Goal: Task Accomplishment & Management: Use online tool/utility

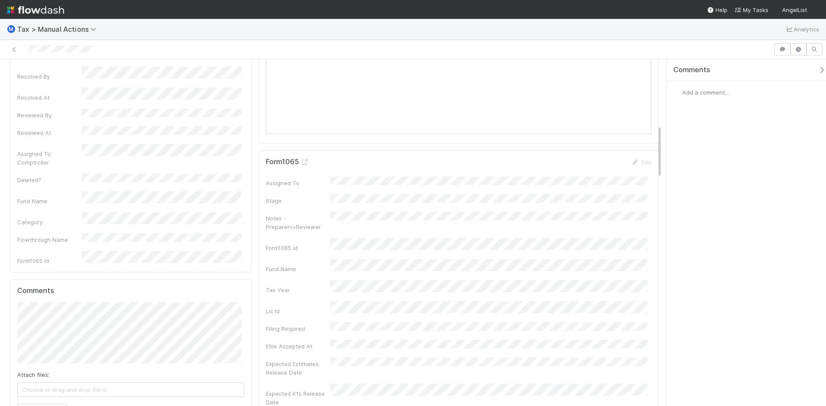
scroll to position [430, 0]
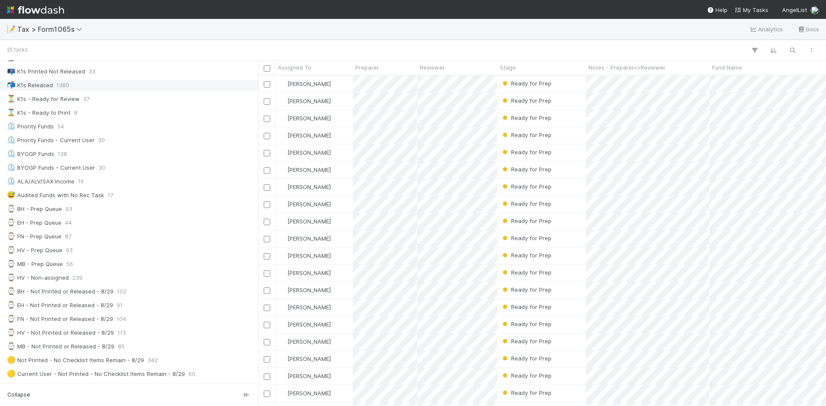
scroll to position [86, 0]
click at [55, 222] on div "⌚ EH - Prep Queue" at bounding box center [34, 222] width 55 height 11
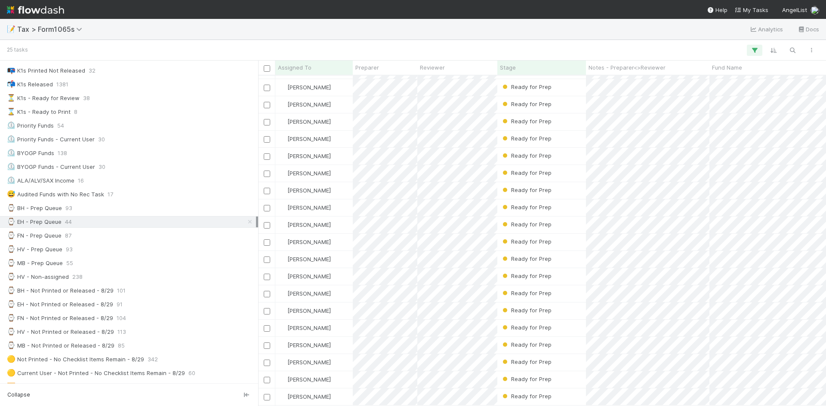
scroll to position [106, 0]
click at [556, 286] on div "Ready for Prep" at bounding box center [541, 294] width 89 height 17
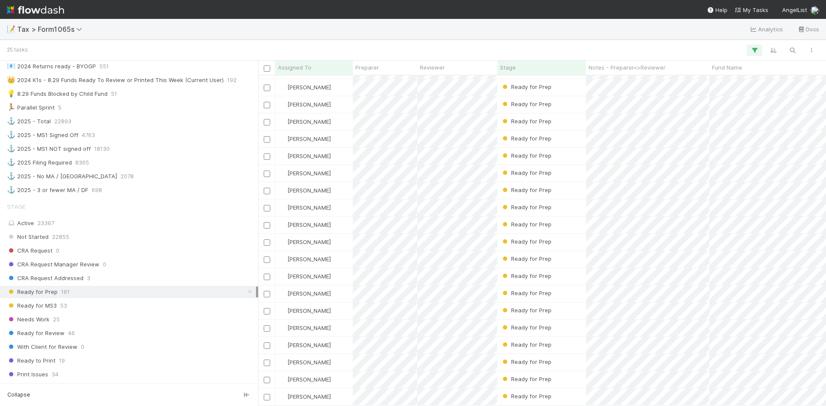
scroll to position [673, 0]
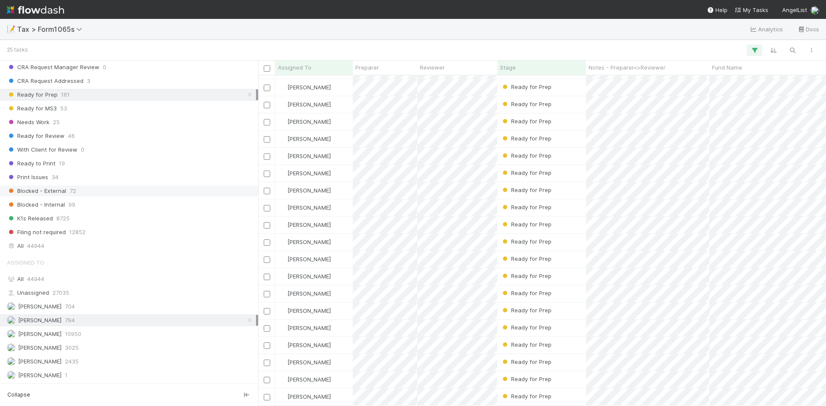
click at [63, 193] on span "Blocked - External" at bounding box center [36, 191] width 59 height 11
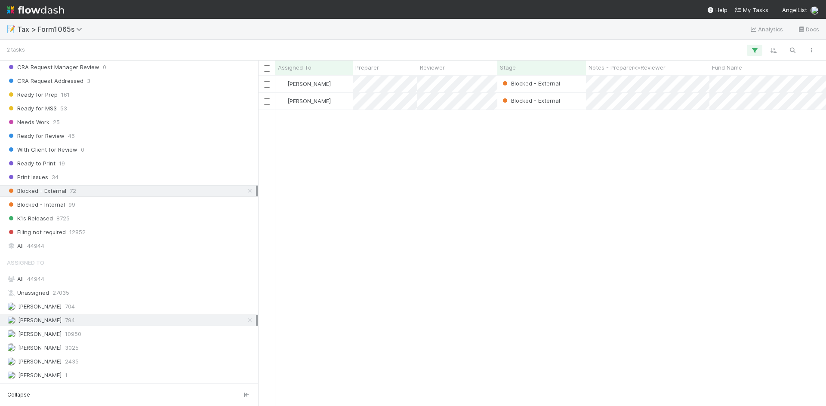
scroll to position [324, 561]
click at [60, 203] on span "Blocked - Internal" at bounding box center [36, 205] width 58 height 11
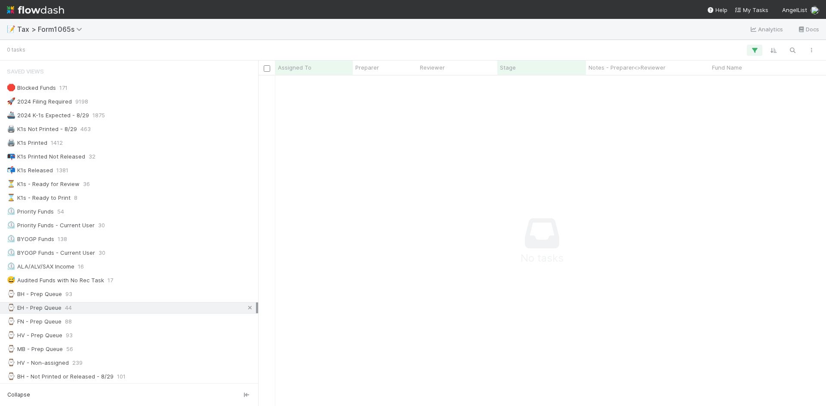
click at [246, 307] on icon at bounding box center [250, 308] width 9 height 6
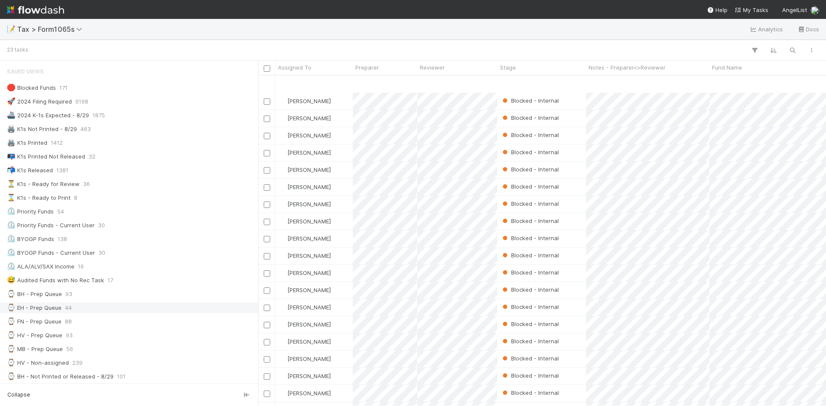
scroll to position [72, 0]
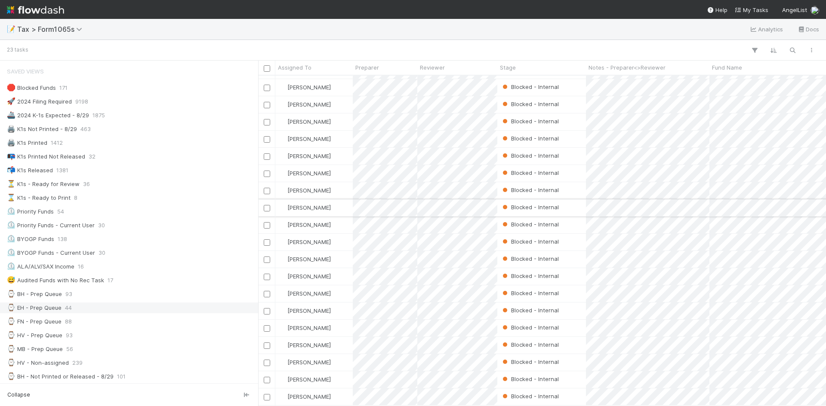
click at [567, 202] on div "Blocked - Internal" at bounding box center [541, 208] width 89 height 17
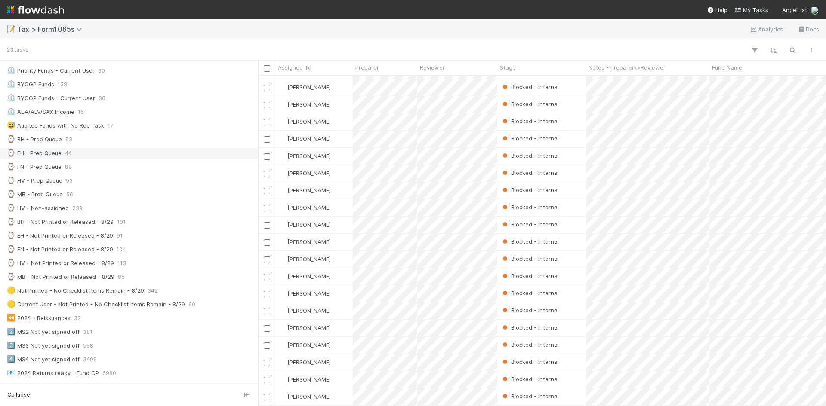
scroll to position [172, 0]
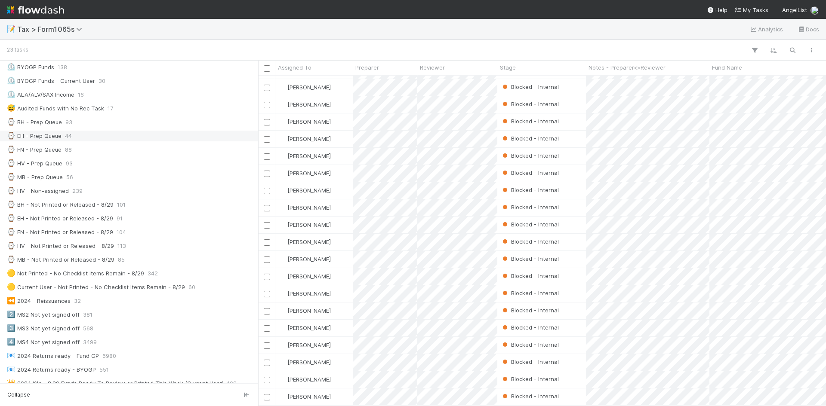
click at [42, 135] on div "⌚ EH - Prep Queue" at bounding box center [34, 136] width 55 height 11
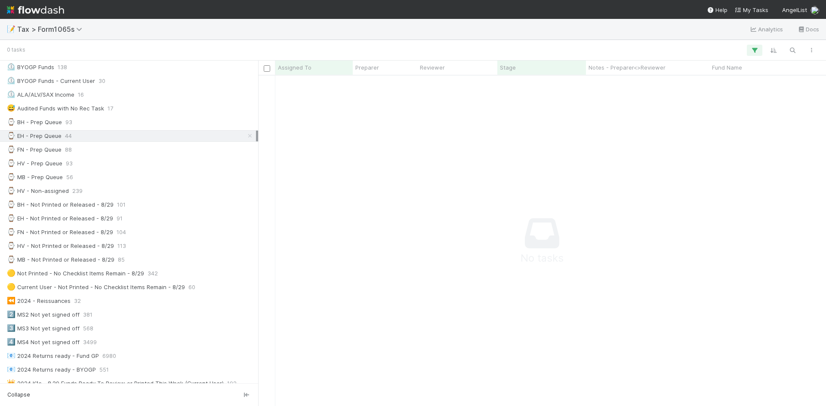
scroll to position [318, 561]
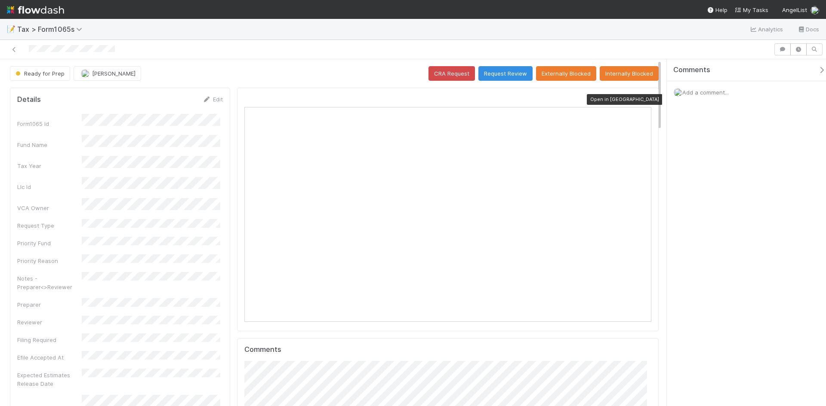
click at [642, 99] on icon at bounding box center [646, 100] width 9 height 6
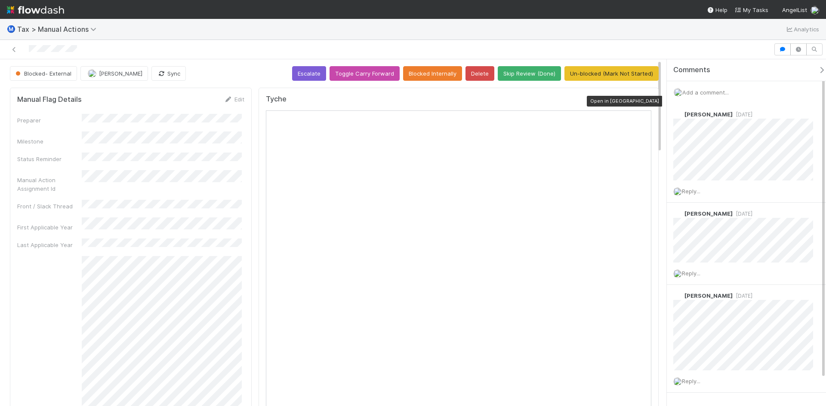
click at [642, 101] on icon at bounding box center [646, 101] width 9 height 6
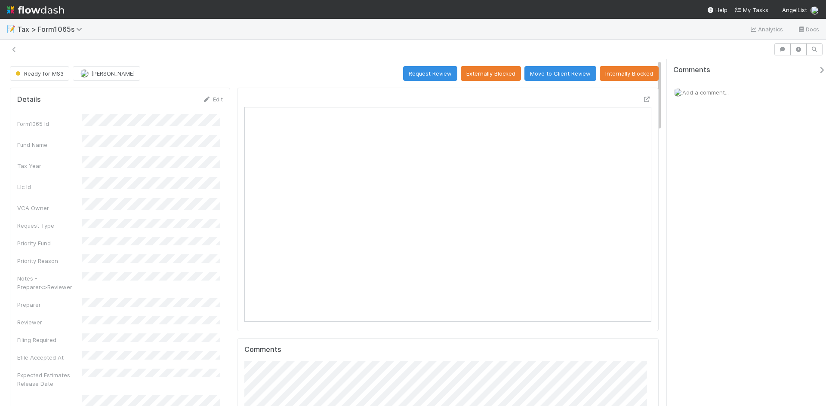
scroll to position [168, 396]
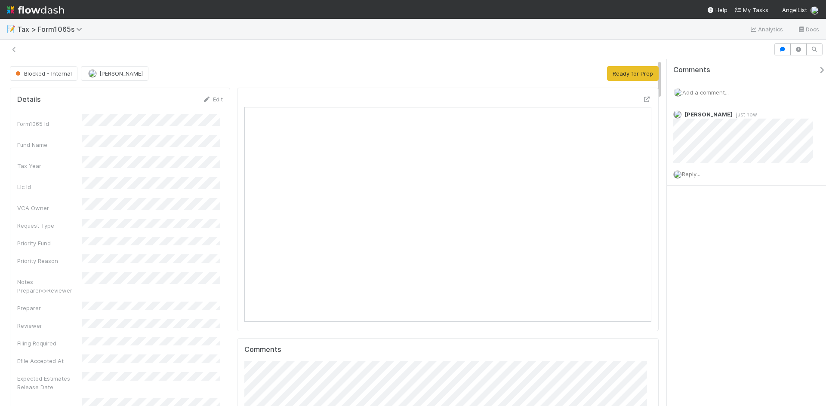
scroll to position [168, 396]
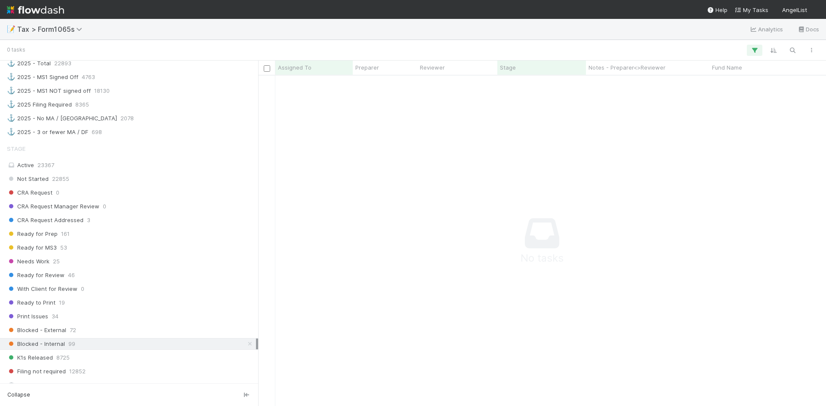
scroll to position [673, 0]
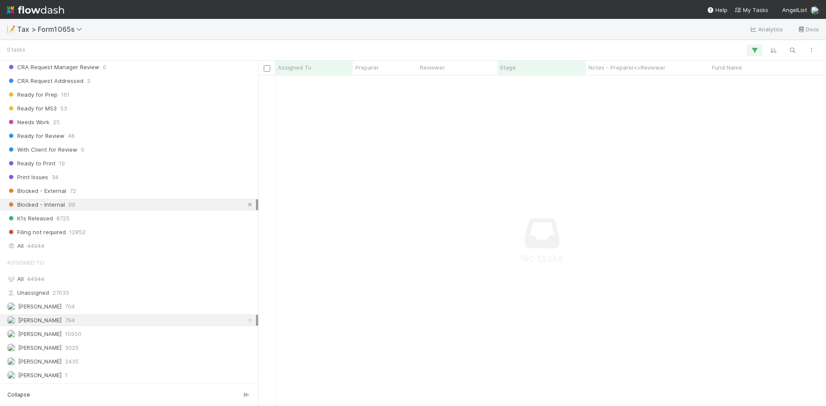
click at [246, 204] on icon at bounding box center [250, 205] width 9 height 6
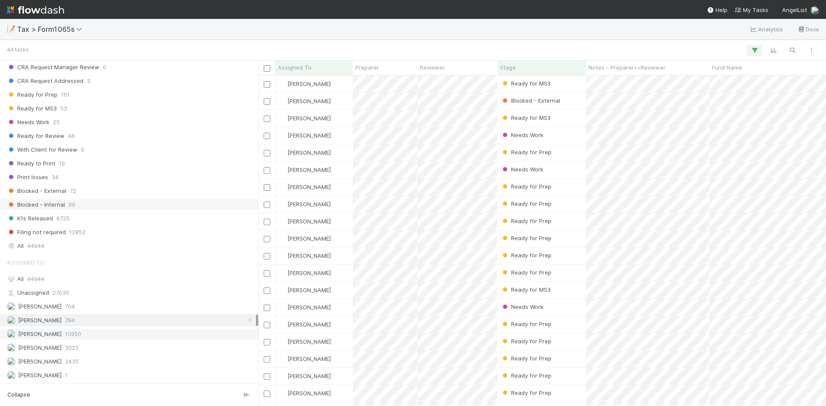
scroll to position [324, 561]
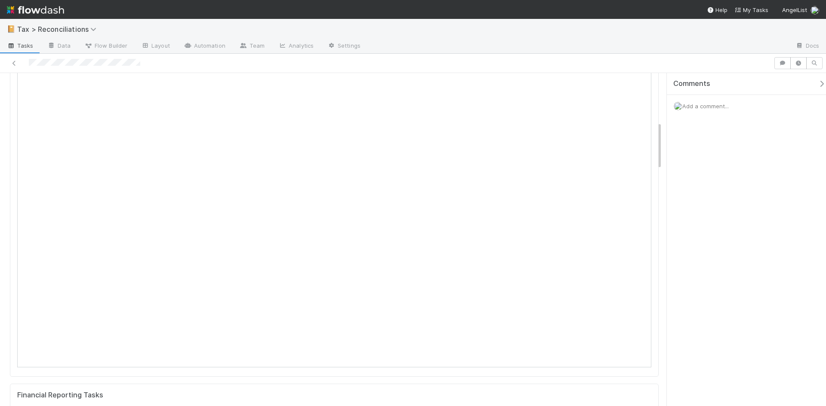
scroll to position [344, 0]
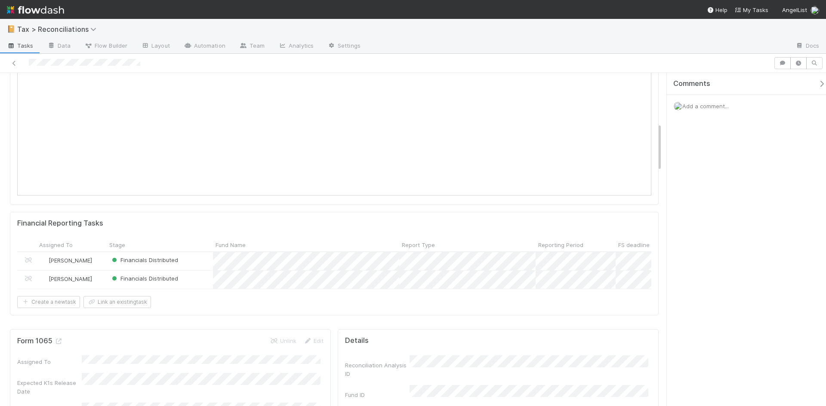
click at [555, 228] on form "Financial Reporting Tasks Assigned To Stage Fund Name Report Type Reporting Per…" at bounding box center [334, 263] width 634 height 89
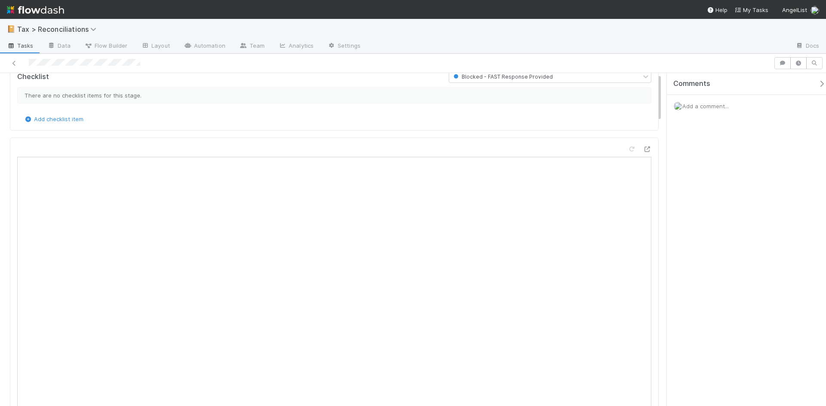
scroll to position [0, 0]
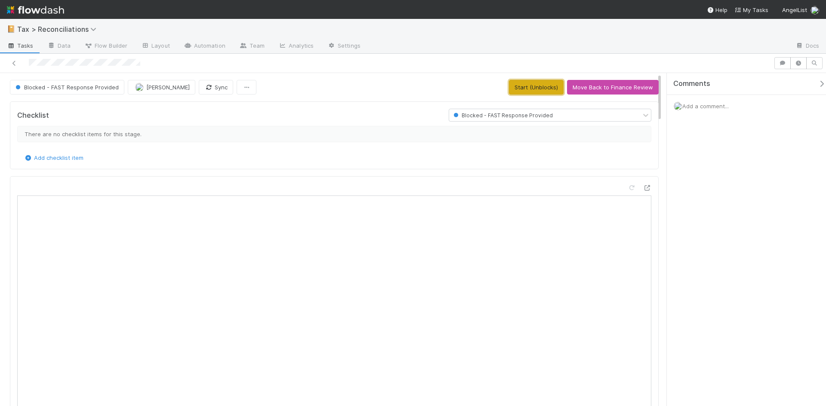
click at [536, 88] on button "Start (Unblocks)" at bounding box center [536, 87] width 55 height 15
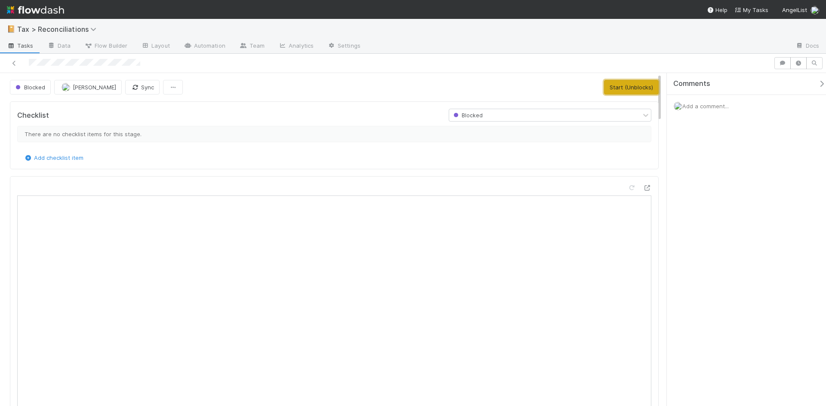
click at [630, 83] on button "Start (Unblocks)" at bounding box center [631, 87] width 55 height 15
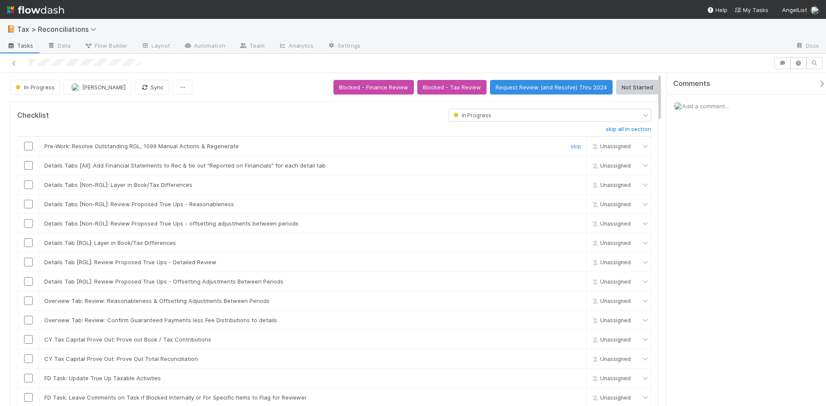
click at [26, 147] on input "checkbox" at bounding box center [28, 146] width 9 height 9
click at [27, 168] on input "checkbox" at bounding box center [28, 165] width 9 height 9
click at [28, 190] on td at bounding box center [28, 184] width 21 height 19
click at [29, 206] on input "checkbox" at bounding box center [28, 204] width 9 height 9
click at [30, 182] on input "checkbox" at bounding box center [28, 185] width 9 height 9
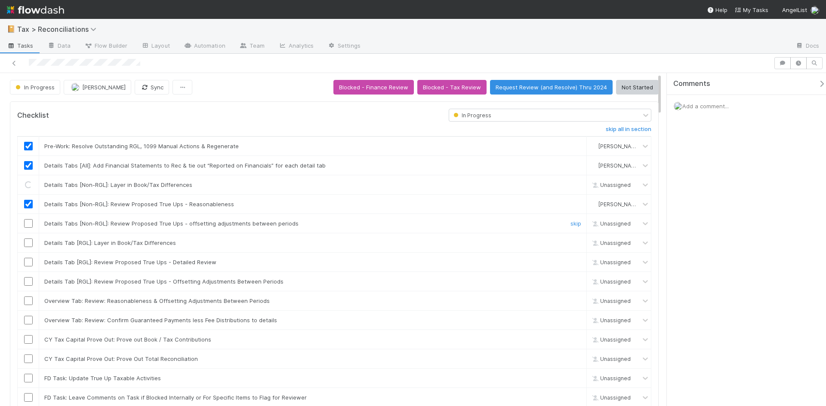
click at [31, 224] on input "checkbox" at bounding box center [28, 223] width 9 height 9
click at [29, 239] on input "checkbox" at bounding box center [28, 243] width 9 height 9
click at [30, 264] on input "checkbox" at bounding box center [28, 262] width 9 height 9
click at [27, 282] on input "checkbox" at bounding box center [28, 281] width 9 height 9
click at [26, 303] on input "checkbox" at bounding box center [28, 301] width 9 height 9
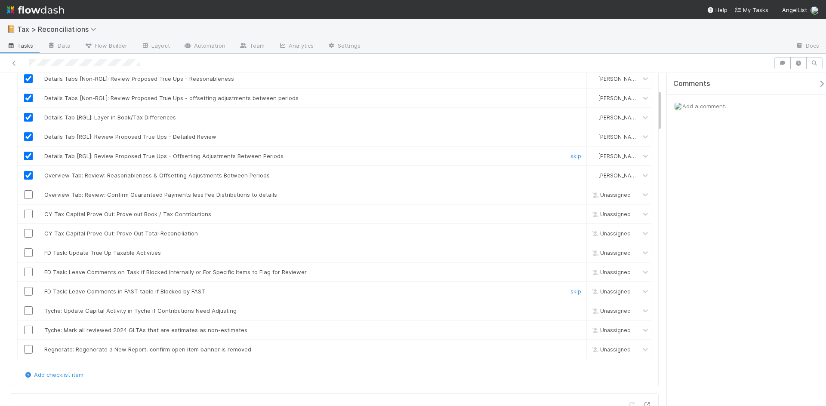
scroll to position [129, 0]
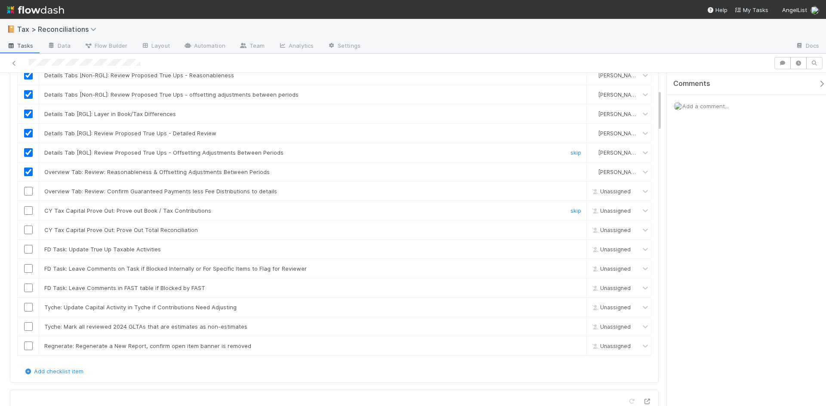
click at [30, 211] on input "checkbox" at bounding box center [28, 210] width 9 height 9
click at [570, 192] on link "skip" at bounding box center [575, 191] width 11 height 7
click at [28, 231] on input "checkbox" at bounding box center [28, 230] width 9 height 9
click at [26, 252] on input "checkbox" at bounding box center [28, 249] width 9 height 9
click at [570, 267] on link "skip" at bounding box center [575, 268] width 11 height 7
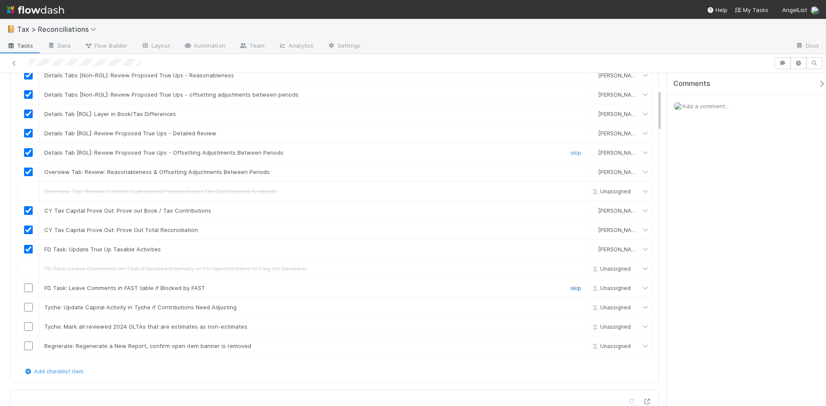
click at [570, 287] on link "skip" at bounding box center [575, 288] width 11 height 7
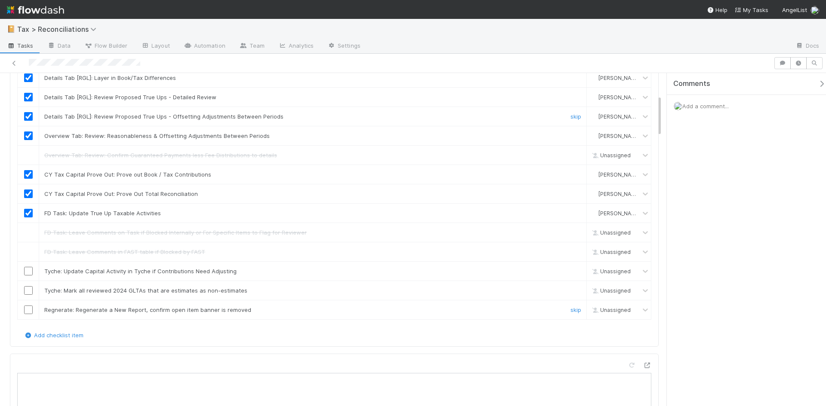
scroll to position [172, 0]
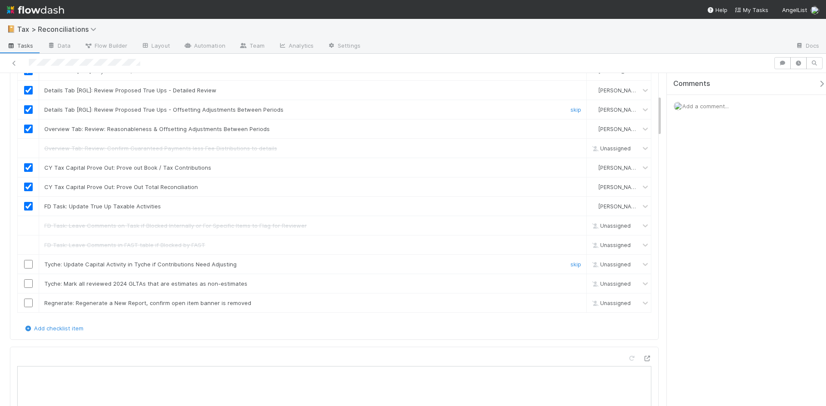
click at [25, 263] on input "checkbox" at bounding box center [28, 264] width 9 height 9
click at [24, 282] on input "checkbox" at bounding box center [28, 283] width 9 height 9
click at [30, 302] on input "checkbox" at bounding box center [28, 303] width 9 height 9
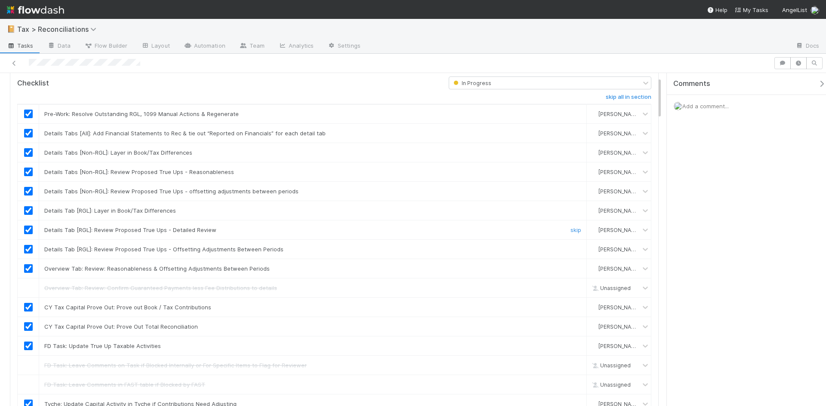
scroll to position [0, 0]
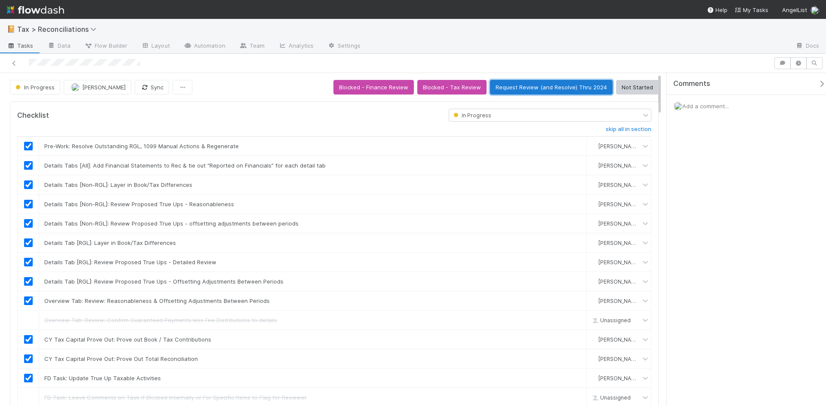
click at [531, 89] on button "Request Review (and Resolve) Thru 2024" at bounding box center [551, 87] width 123 height 15
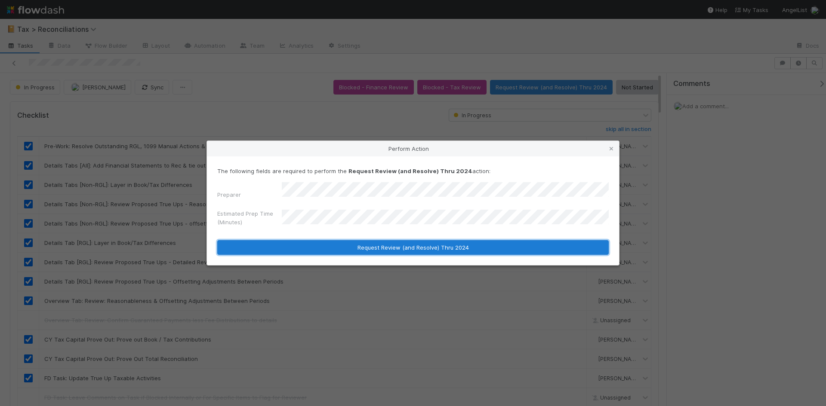
click at [355, 243] on button "Request Review (and Resolve) Thru 2024" at bounding box center [412, 247] width 391 height 15
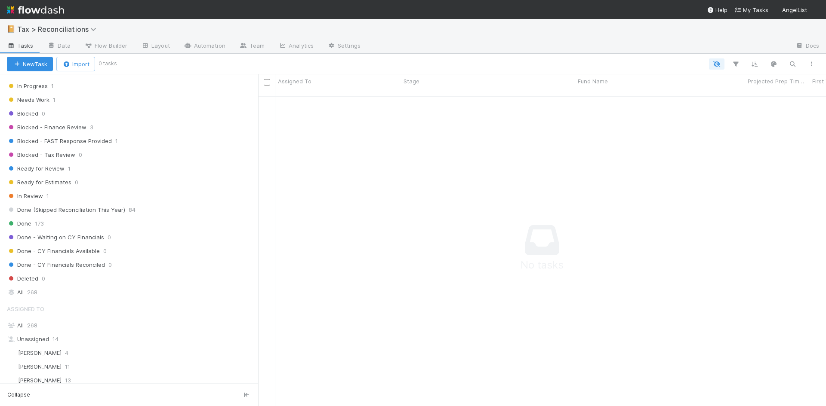
scroll to position [184, 0]
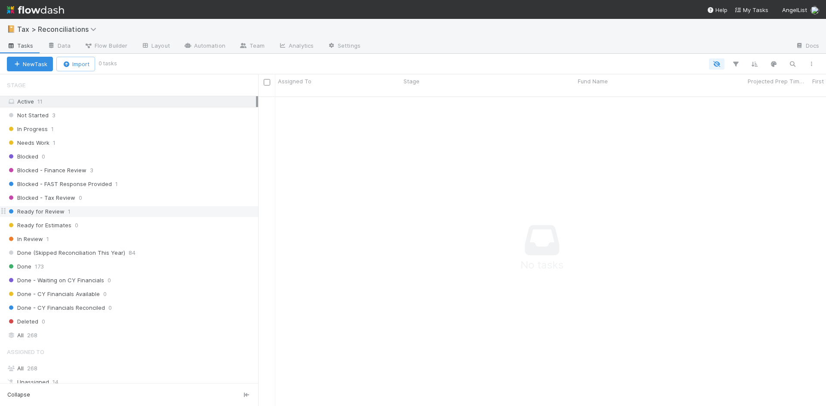
click at [60, 213] on span "Ready for Review" at bounding box center [36, 211] width 58 height 11
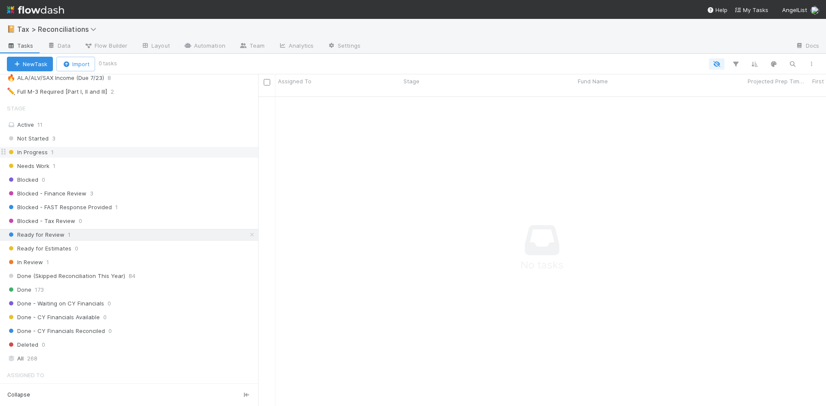
scroll to position [141, 0]
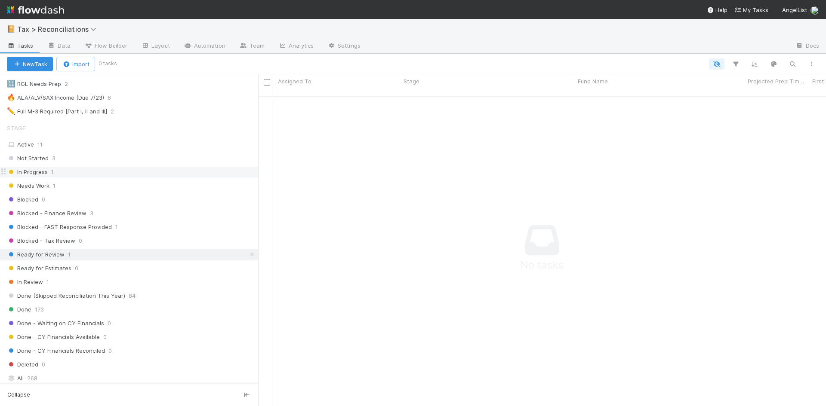
click at [47, 170] on div "In Progress 1" at bounding box center [132, 172] width 251 height 11
click at [47, 185] on span "Needs Work" at bounding box center [28, 186] width 43 height 11
click at [65, 213] on span "Blocked - Finance Review" at bounding box center [47, 213] width 80 height 11
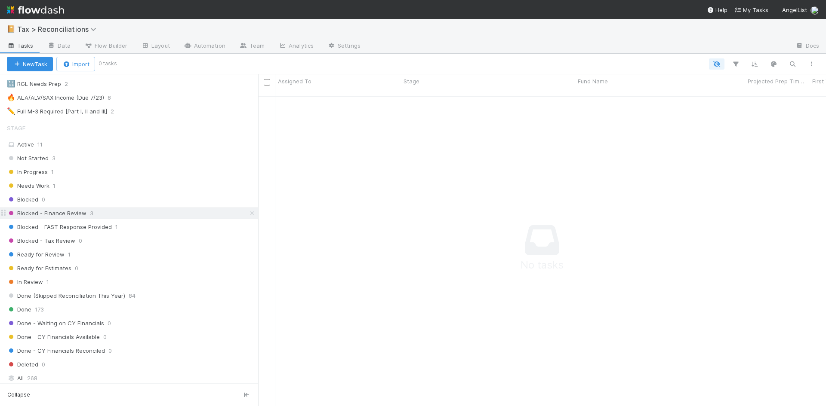
scroll to position [304, 561]
click at [55, 243] on span "Blocked - Tax Review" at bounding box center [41, 241] width 68 height 11
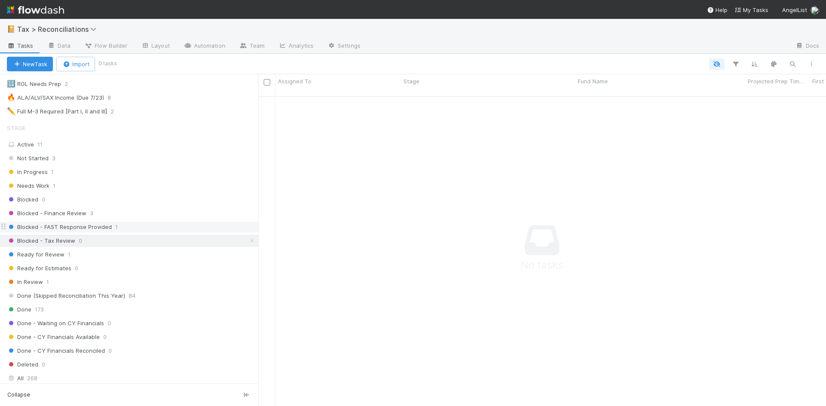
scroll to position [304, 561]
click at [76, 227] on span "Blocked - FAST Response Provided" at bounding box center [59, 227] width 105 height 11
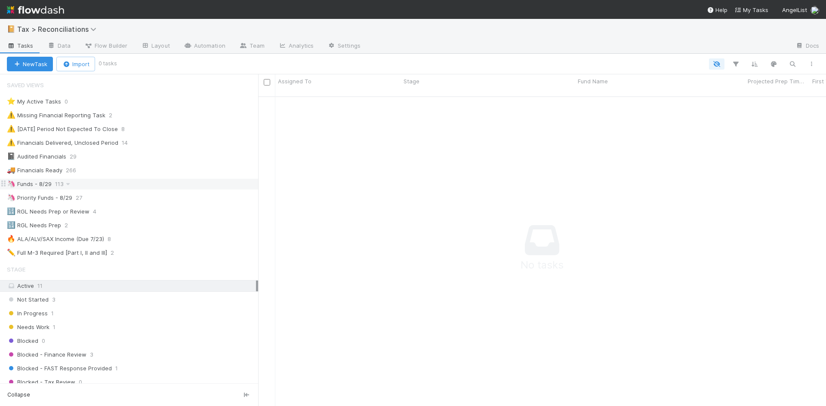
click at [49, 183] on div "🦄 Funds - 8/29" at bounding box center [29, 184] width 45 height 11
click at [248, 180] on link at bounding box center [252, 184] width 9 height 11
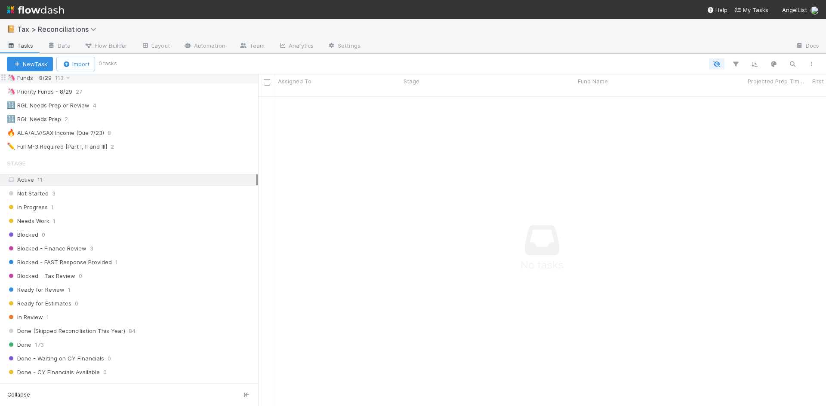
scroll to position [129, 0]
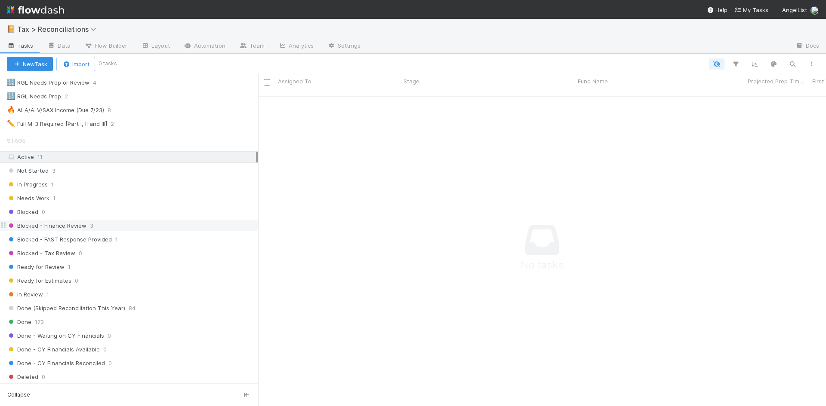
click at [44, 227] on span "Blocked - Finance Review" at bounding box center [47, 226] width 80 height 11
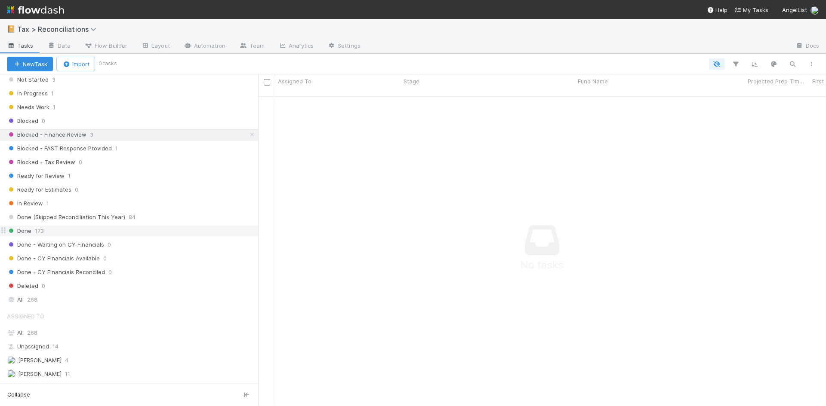
scroll to position [215, 0]
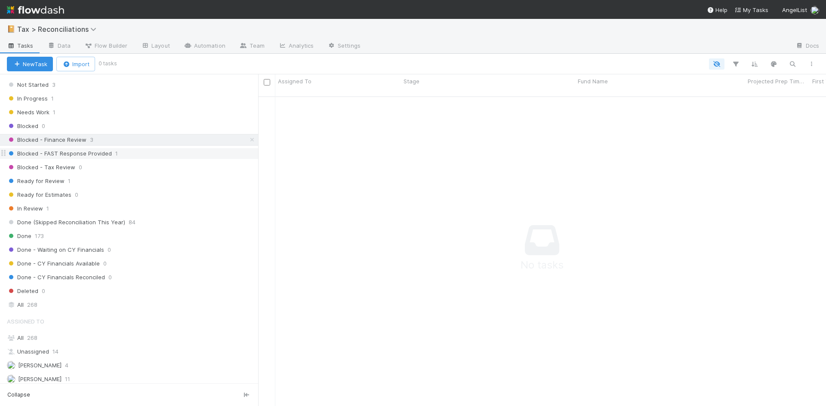
click at [64, 152] on span "Blocked - FAST Response Provided" at bounding box center [59, 153] width 105 height 11
click at [70, 142] on span "Blocked - Finance Review" at bounding box center [47, 140] width 80 height 11
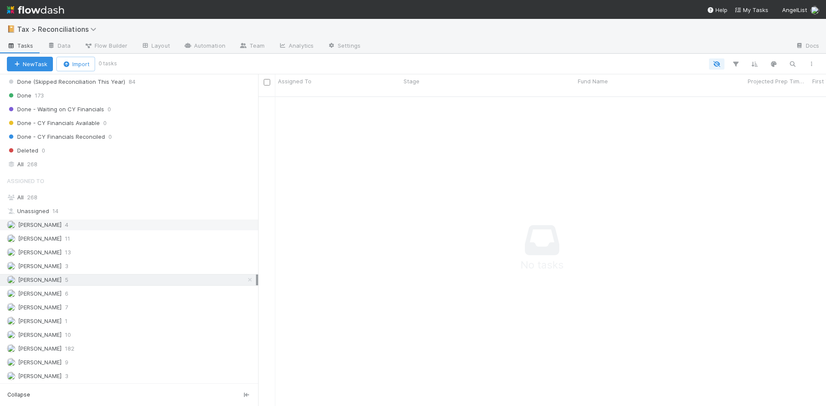
scroll to position [356, 0]
click at [246, 281] on icon at bounding box center [250, 279] width 9 height 6
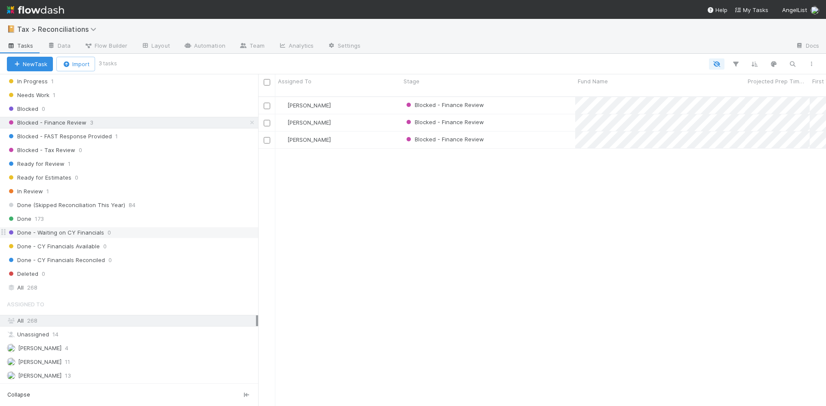
scroll to position [184, 0]
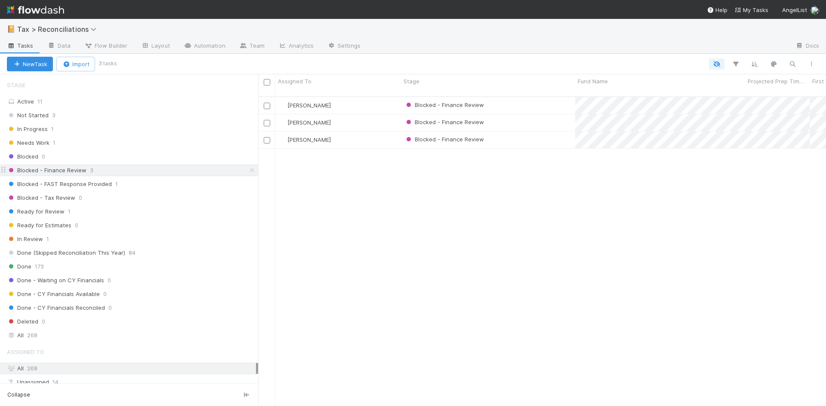
click at [46, 173] on span "Blocked - Finance Review" at bounding box center [47, 170] width 80 height 11
click at [45, 187] on span "Blocked - FAST Response Provided" at bounding box center [59, 184] width 105 height 11
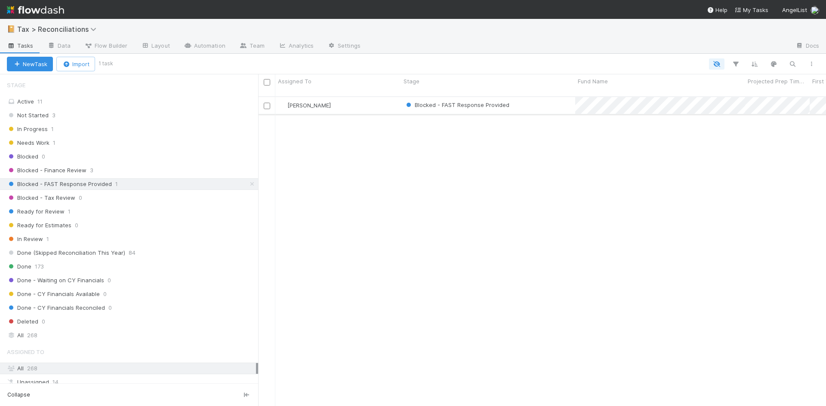
click at [517, 99] on div "Blocked - FAST Response Provided" at bounding box center [488, 105] width 174 height 17
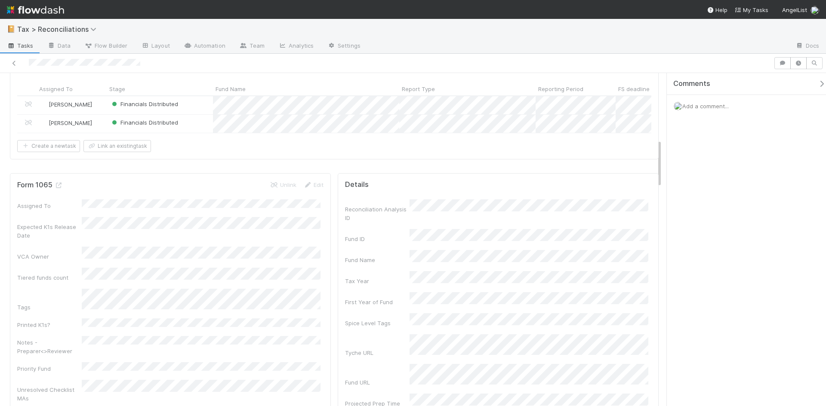
scroll to position [559, 0]
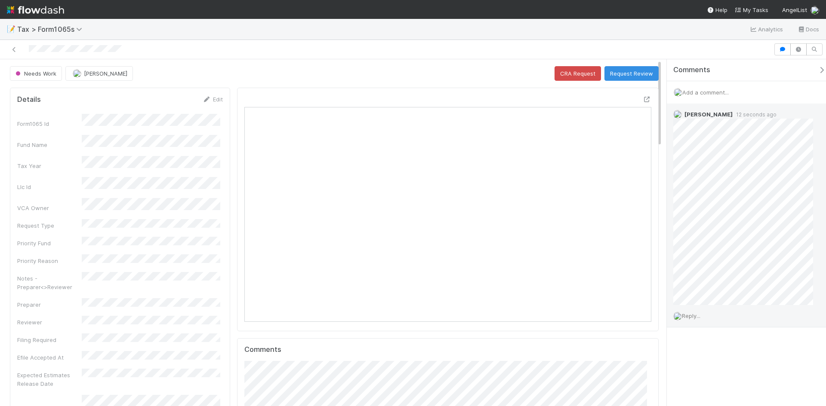
scroll to position [168, 396]
click at [689, 316] on span "Reply..." at bounding box center [691, 316] width 18 height 7
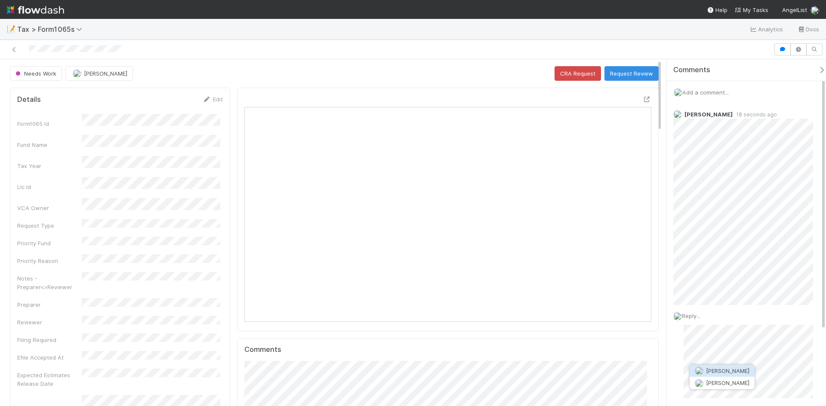
click at [731, 368] on span "[PERSON_NAME]" at bounding box center [727, 371] width 43 height 7
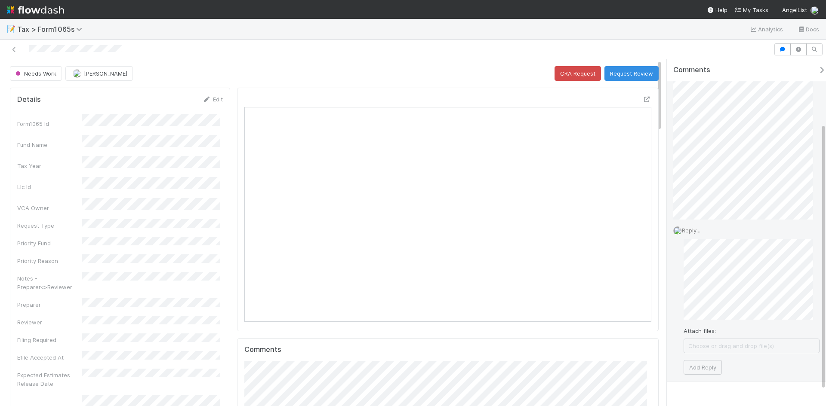
scroll to position [86, 0]
click at [710, 363] on button "Add Reply" at bounding box center [702, 367] width 38 height 15
